Goal: Find specific page/section: Find specific page/section

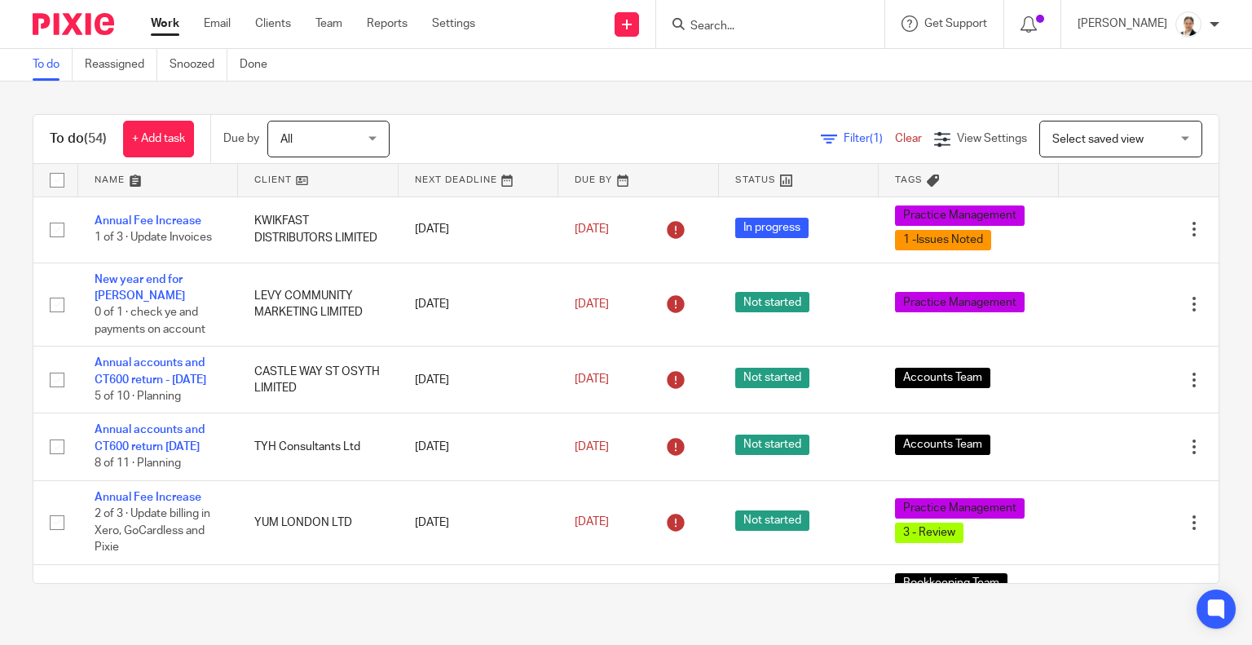
click at [750, 29] on input "Search" at bounding box center [762, 27] width 147 height 15
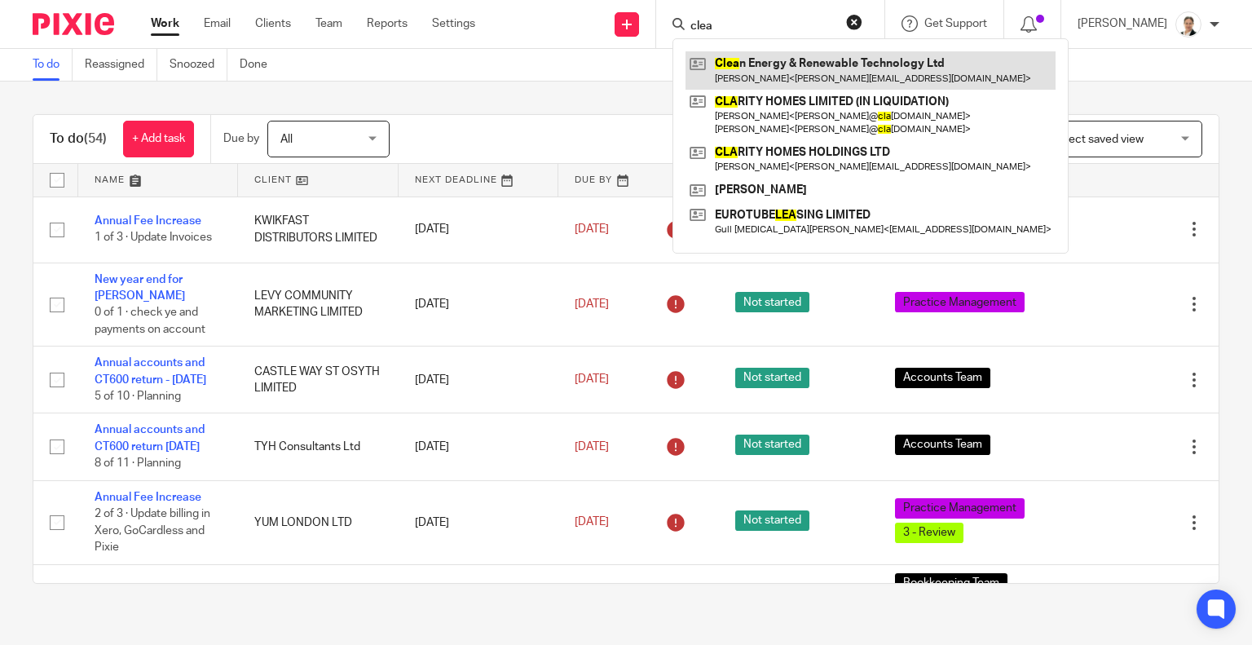
type input "clea"
click at [851, 72] on link at bounding box center [870, 69] width 370 height 37
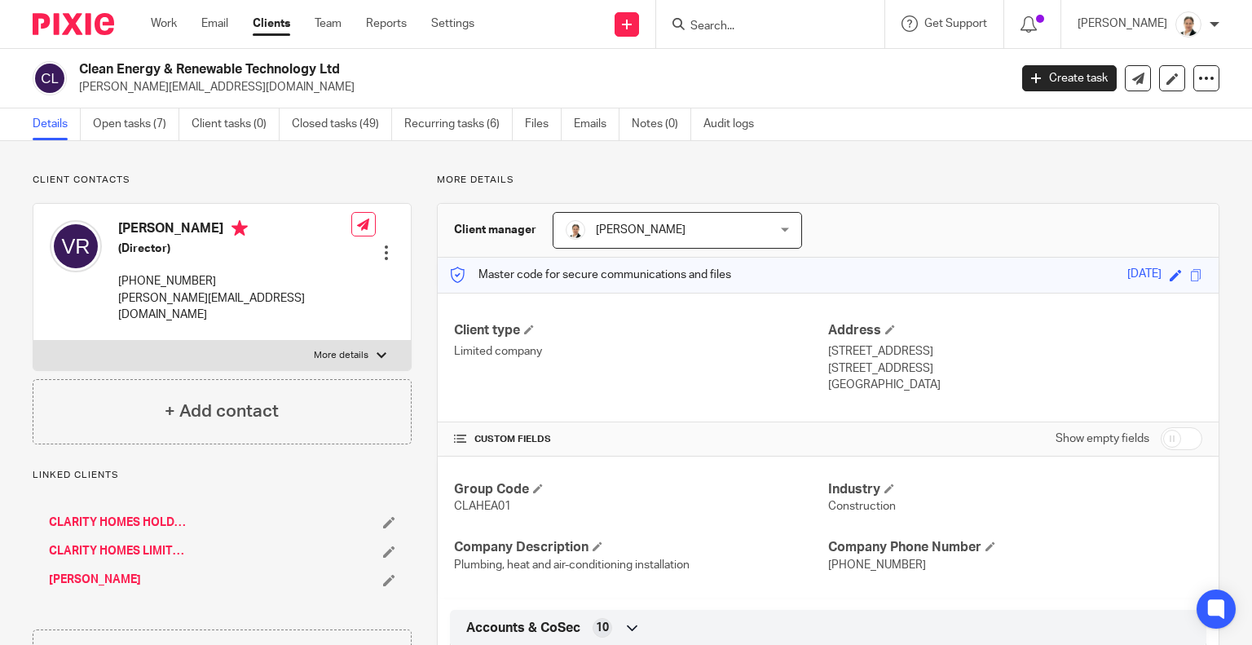
click at [359, 341] on label "More details" at bounding box center [221, 355] width 377 height 29
click at [33, 340] on input "More details" at bounding box center [33, 340] width 1 height 1
checkbox input "true"
